Goal: Use online tool/utility: Utilize a website feature to perform a specific function

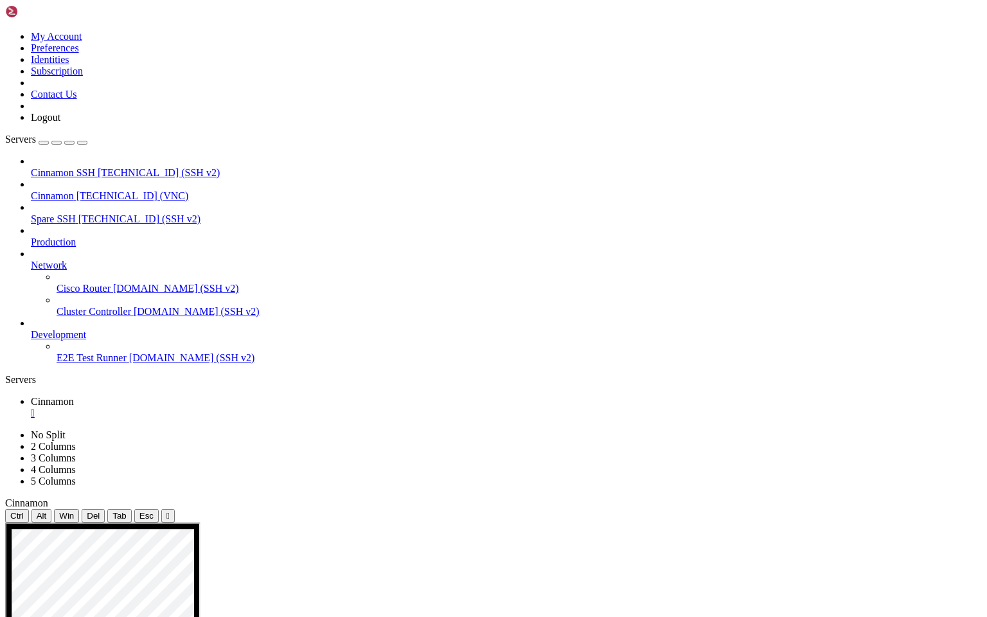
drag, startPoint x: 555, startPoint y: 560, endPoint x: 546, endPoint y: 696, distance: 137.2
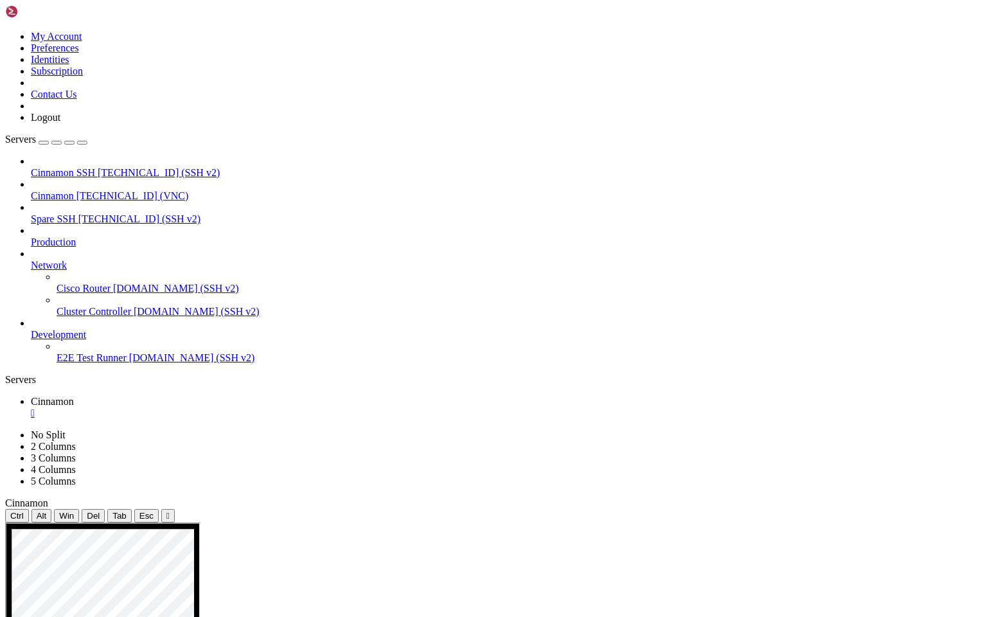
drag, startPoint x: 652, startPoint y: 877, endPoint x: 863, endPoint y: 913, distance: 214.4
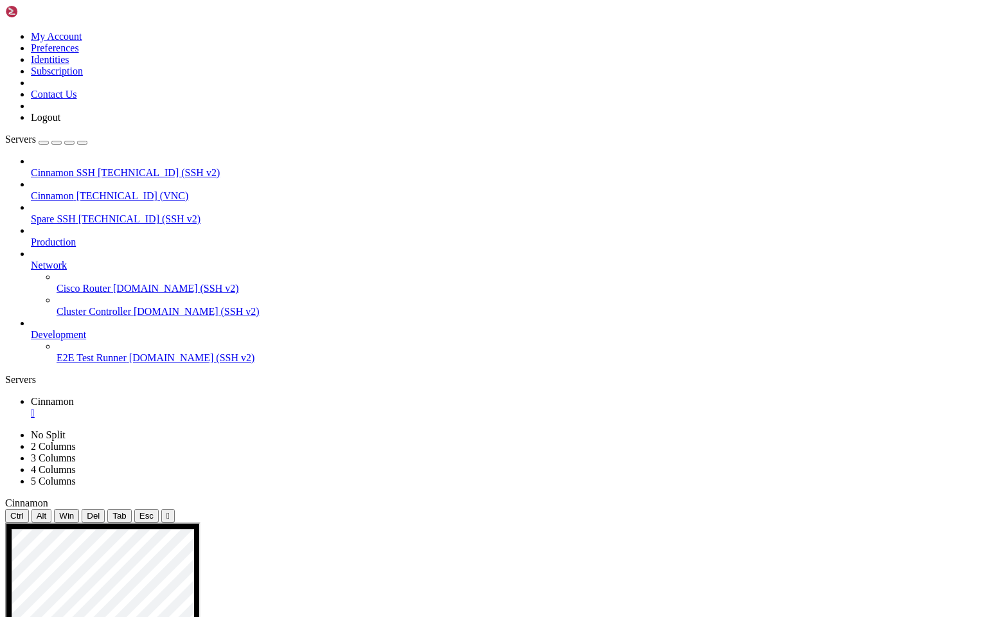
drag, startPoint x: 61, startPoint y: 995, endPoint x: 436, endPoint y: 1003, distance: 375.3
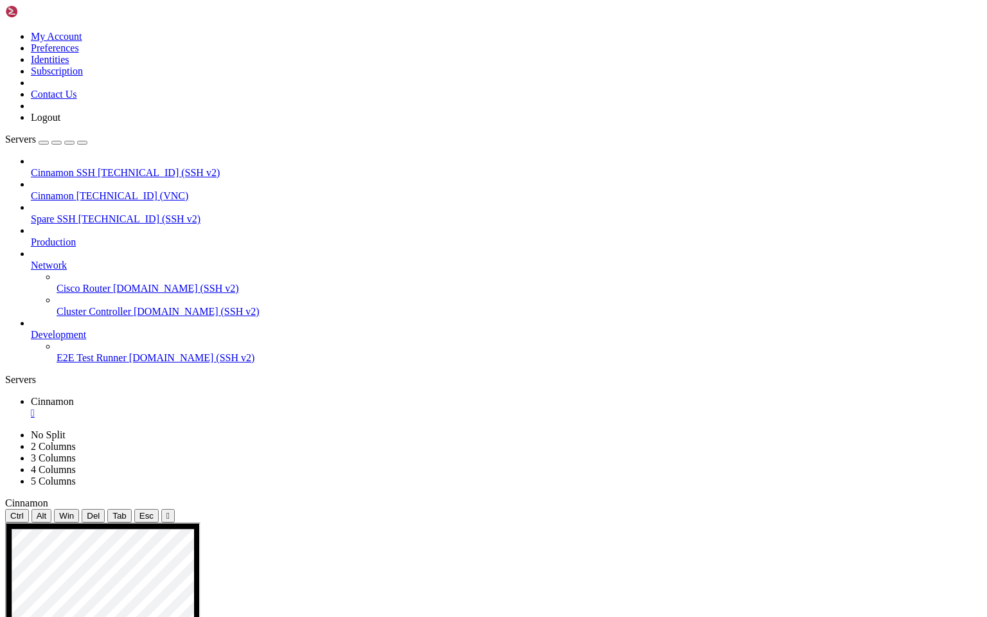
drag, startPoint x: 308, startPoint y: 618, endPoint x: 802, endPoint y: 666, distance: 495.8
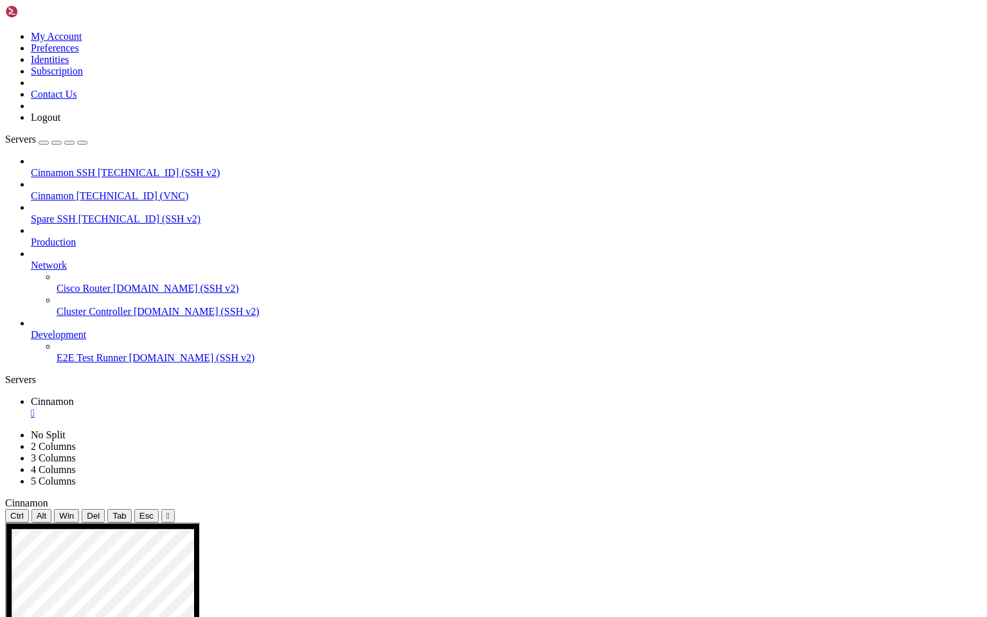
drag, startPoint x: 471, startPoint y: 846, endPoint x: 476, endPoint y: 988, distance: 141.4
drag, startPoint x: 499, startPoint y: 853, endPoint x: 506, endPoint y: 905, distance: 51.9
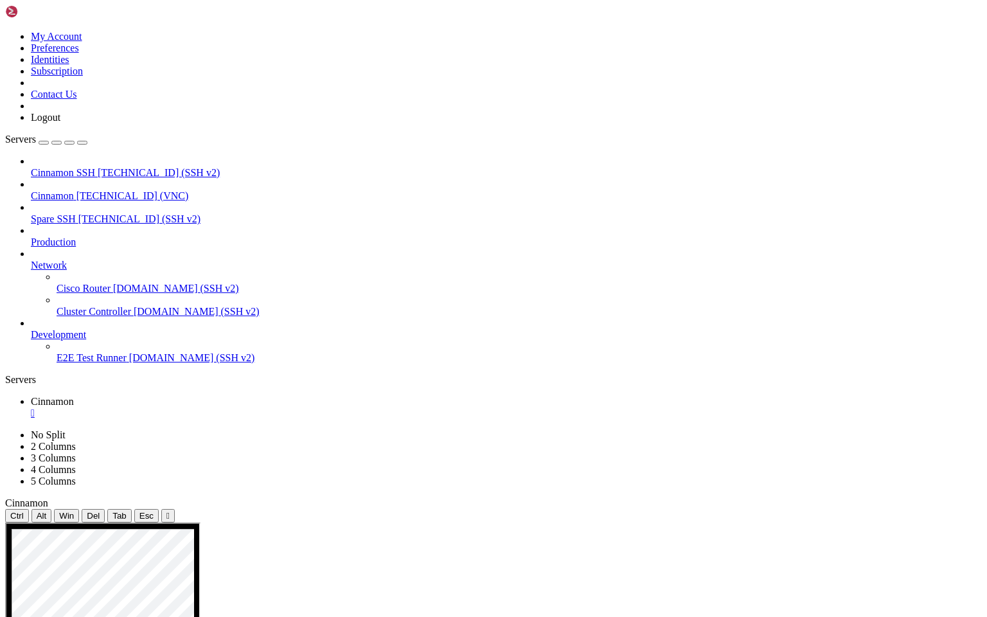
drag, startPoint x: 62, startPoint y: 989, endPoint x: 356, endPoint y: 993, distance: 293.7
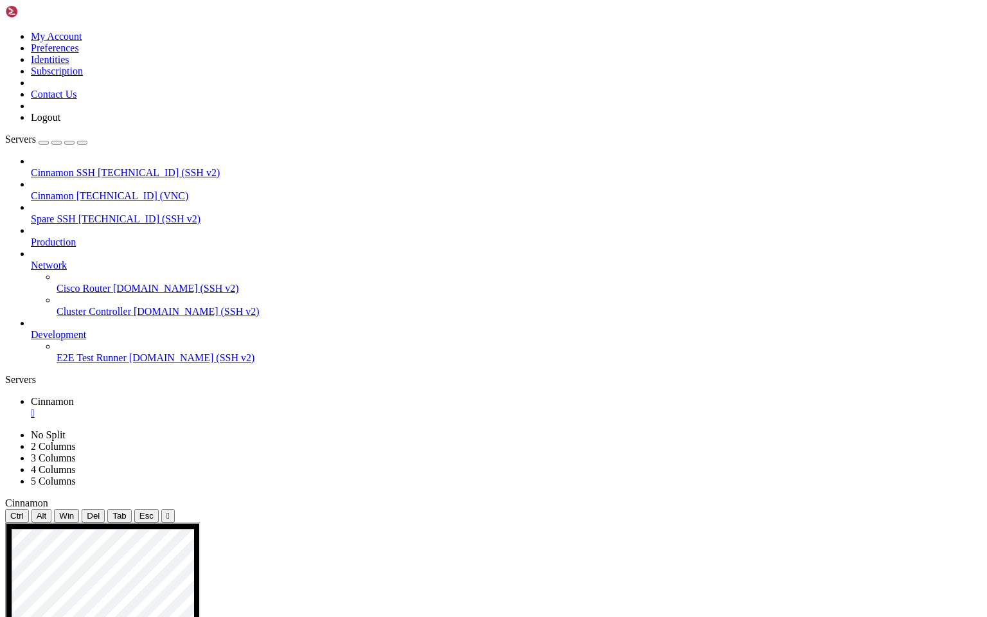
drag, startPoint x: 313, startPoint y: 627, endPoint x: 667, endPoint y: 856, distance: 421.5
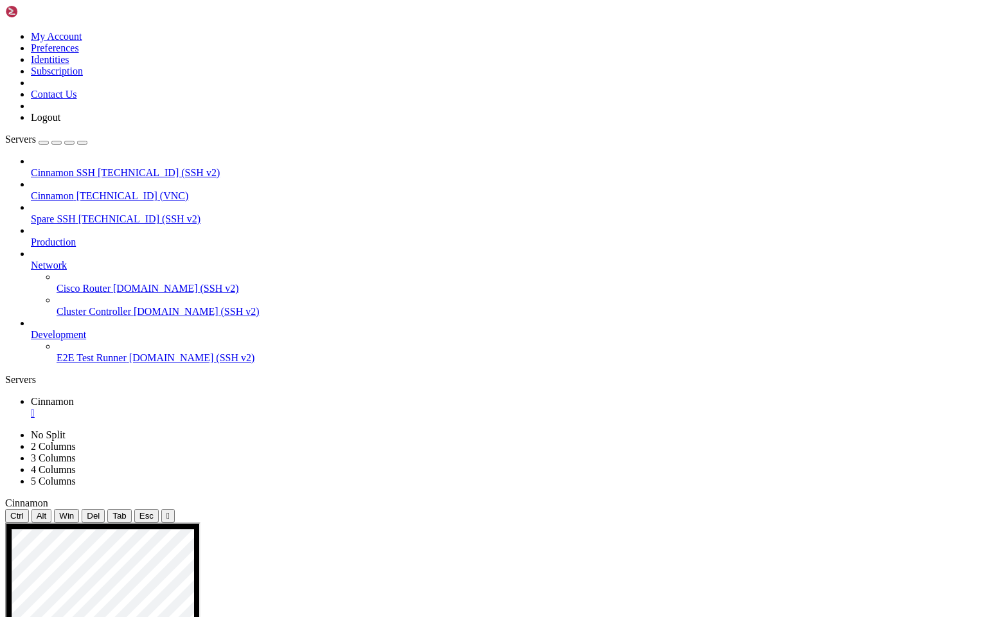
drag, startPoint x: 476, startPoint y: 790, endPoint x: 482, endPoint y: 939, distance: 149.8
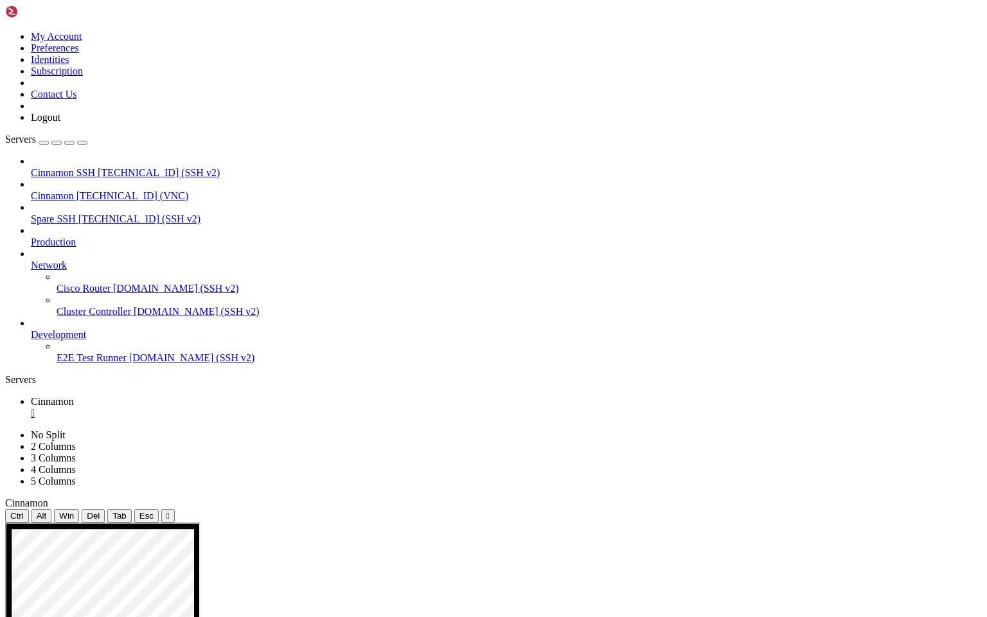
drag, startPoint x: 432, startPoint y: 736, endPoint x: 522, endPoint y: 799, distance: 110.2
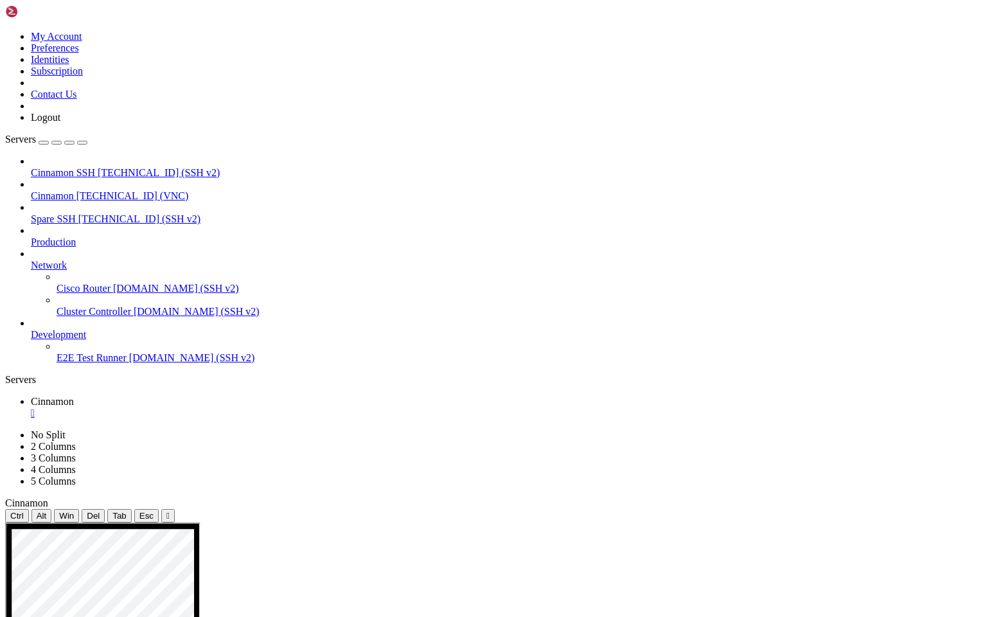
drag, startPoint x: 161, startPoint y: 924, endPoint x: 333, endPoint y: 928, distance: 172.2
